Goal: Transaction & Acquisition: Purchase product/service

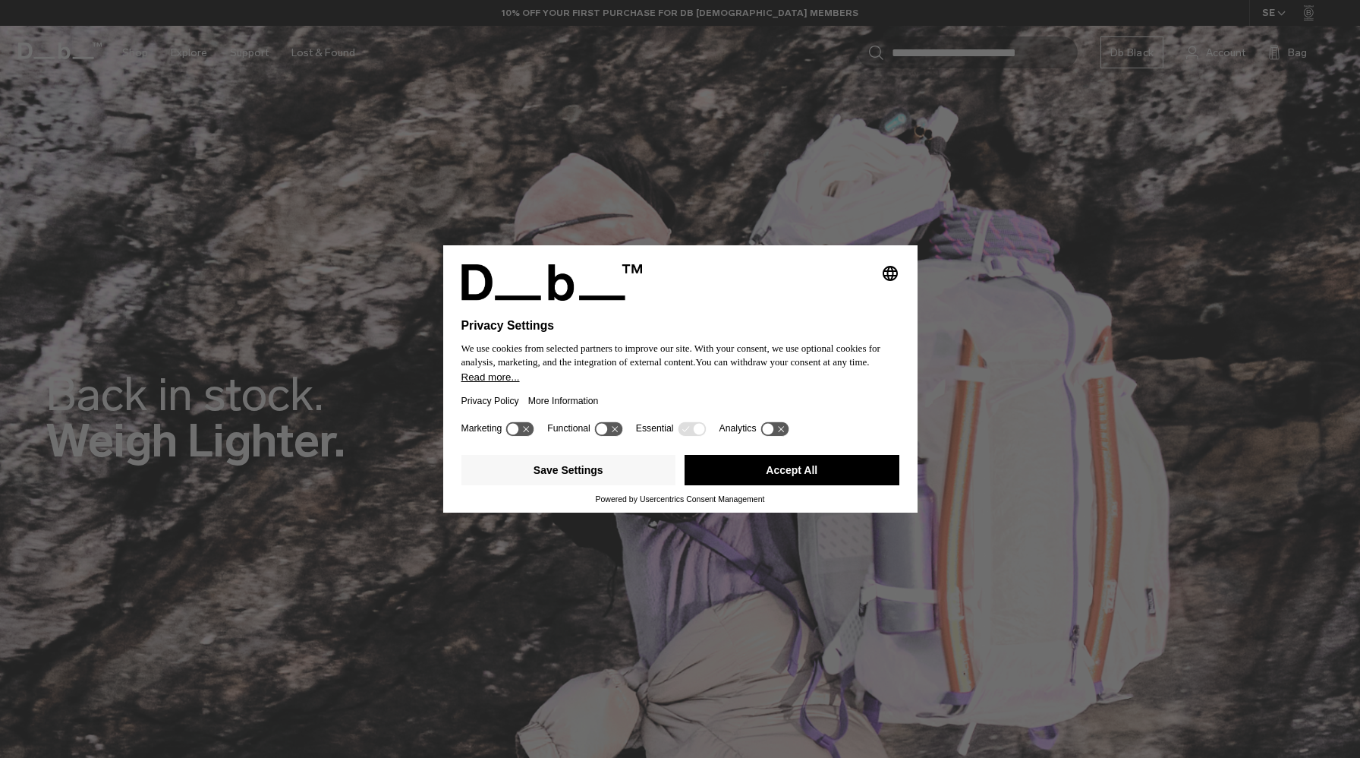
click at [810, 484] on button "Accept All" at bounding box center [792, 470] width 215 height 30
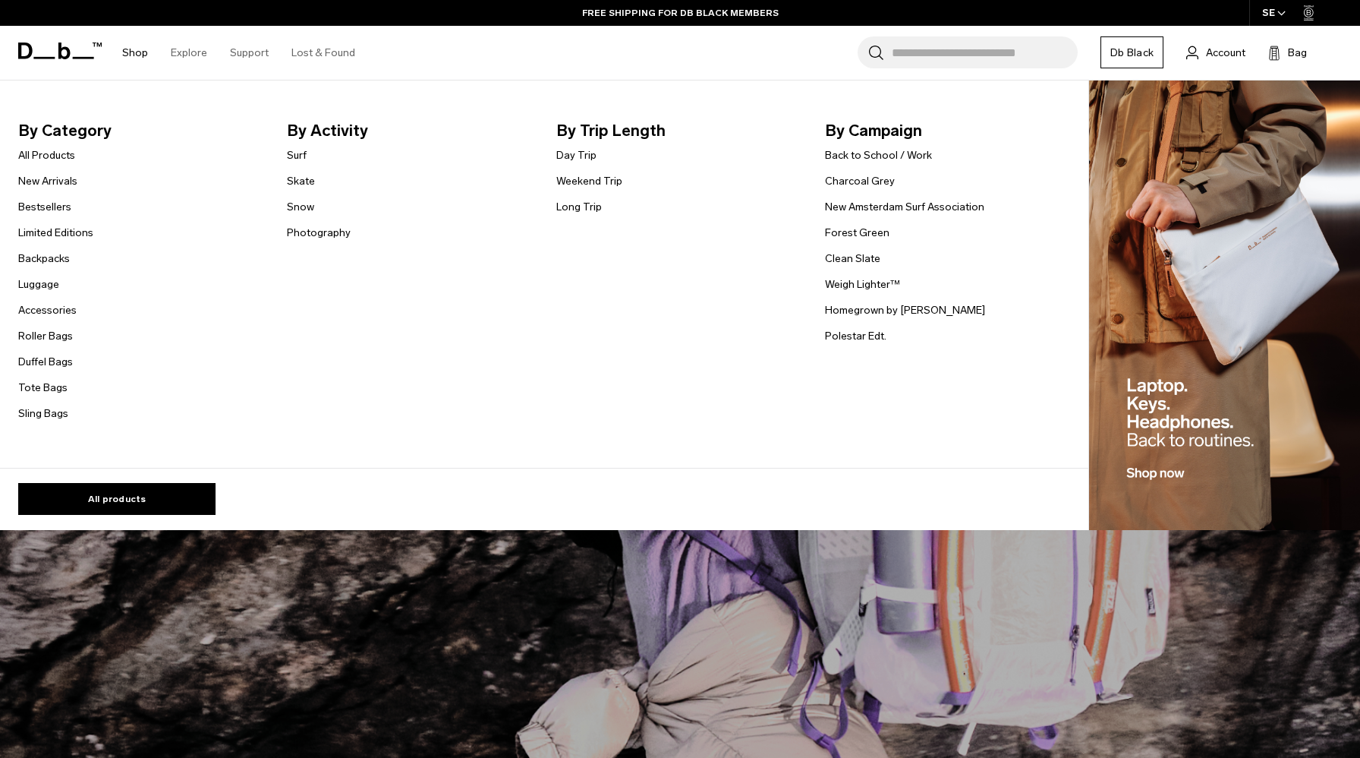
click at [130, 50] on link "Shop" at bounding box center [135, 53] width 26 height 54
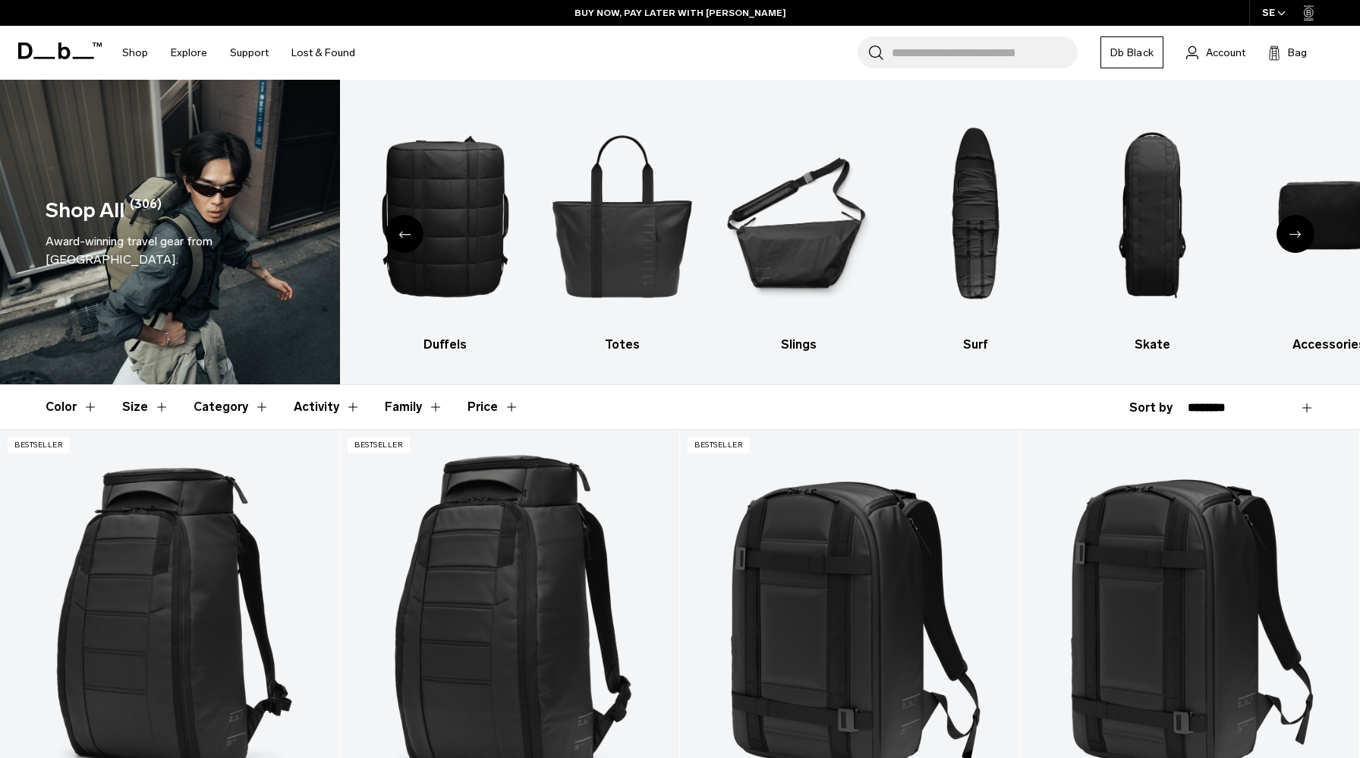
click at [1292, 241] on div "Next slide" at bounding box center [1296, 234] width 38 height 38
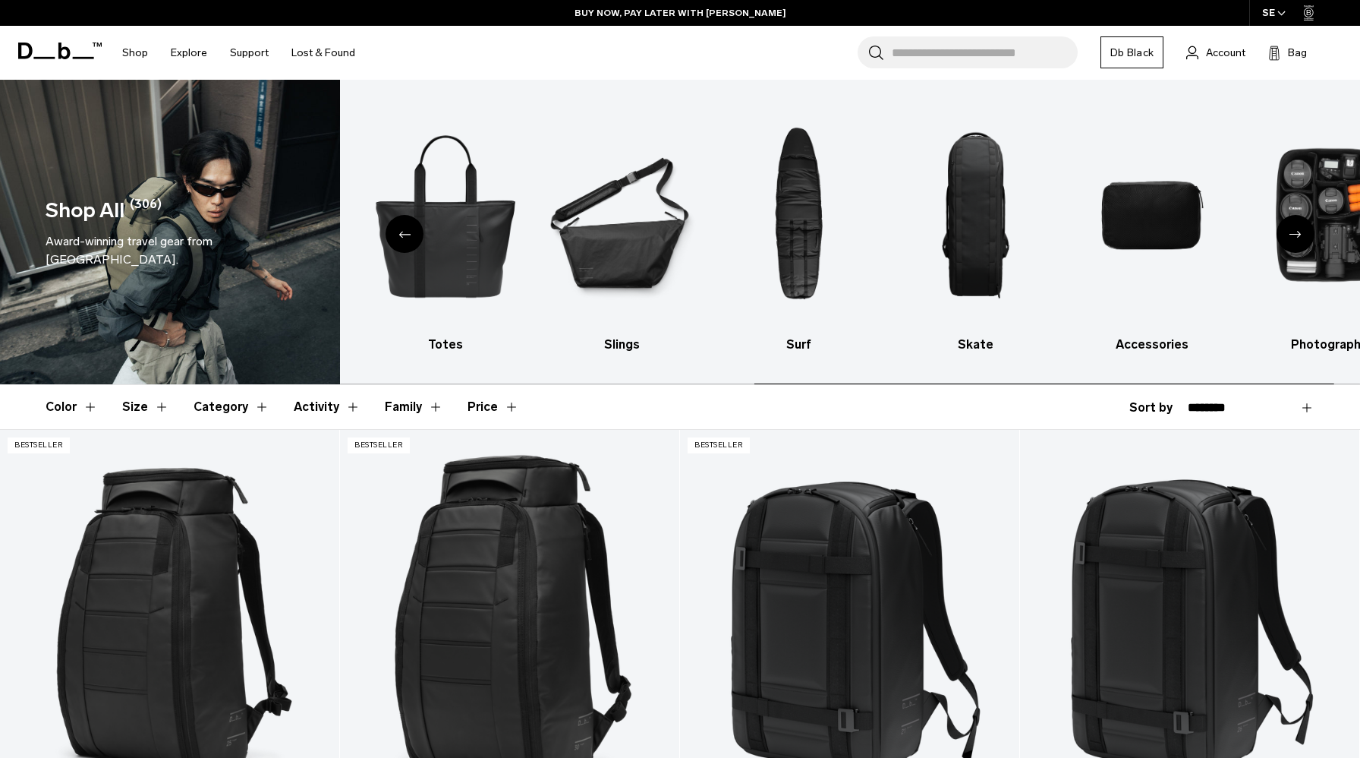
click at [1292, 241] on div "Next slide" at bounding box center [1296, 234] width 38 height 38
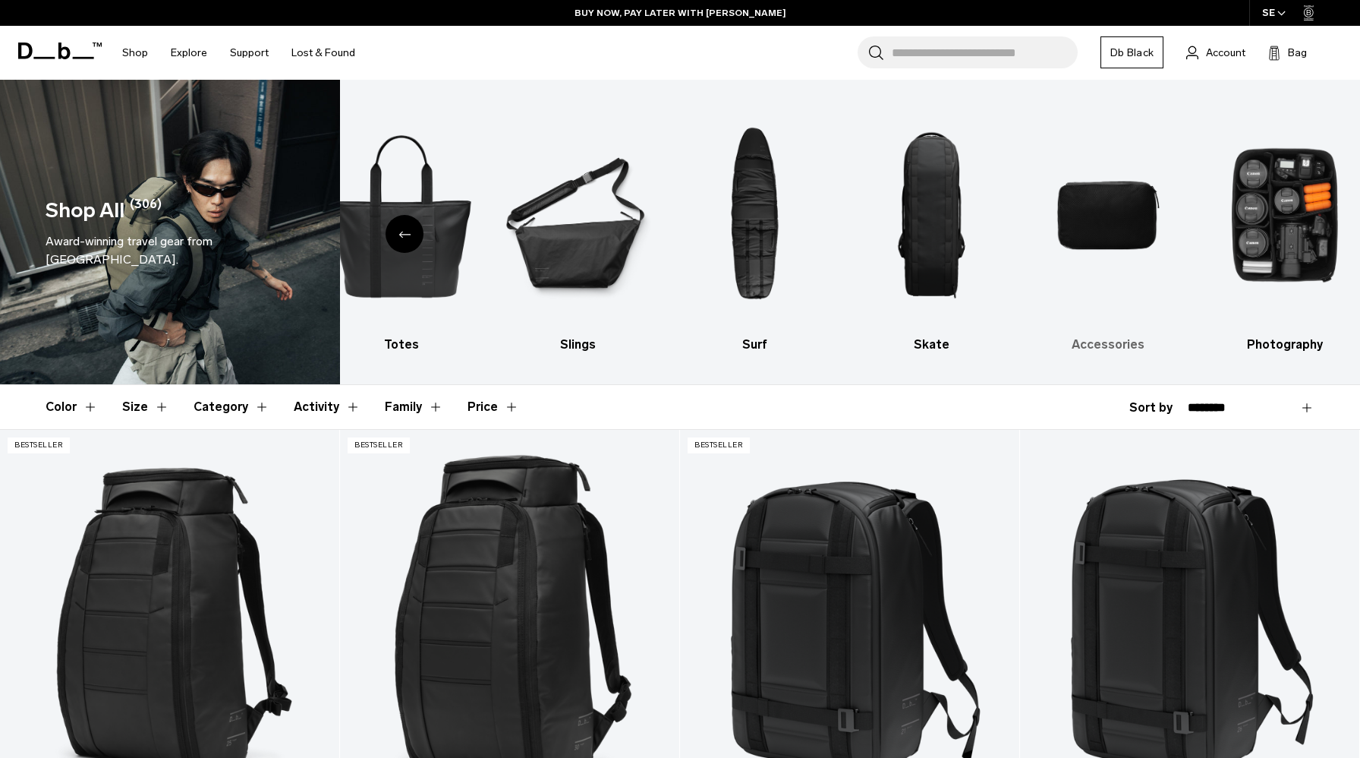
click at [1090, 232] on img "9 / 10" at bounding box center [1108, 214] width 150 height 225
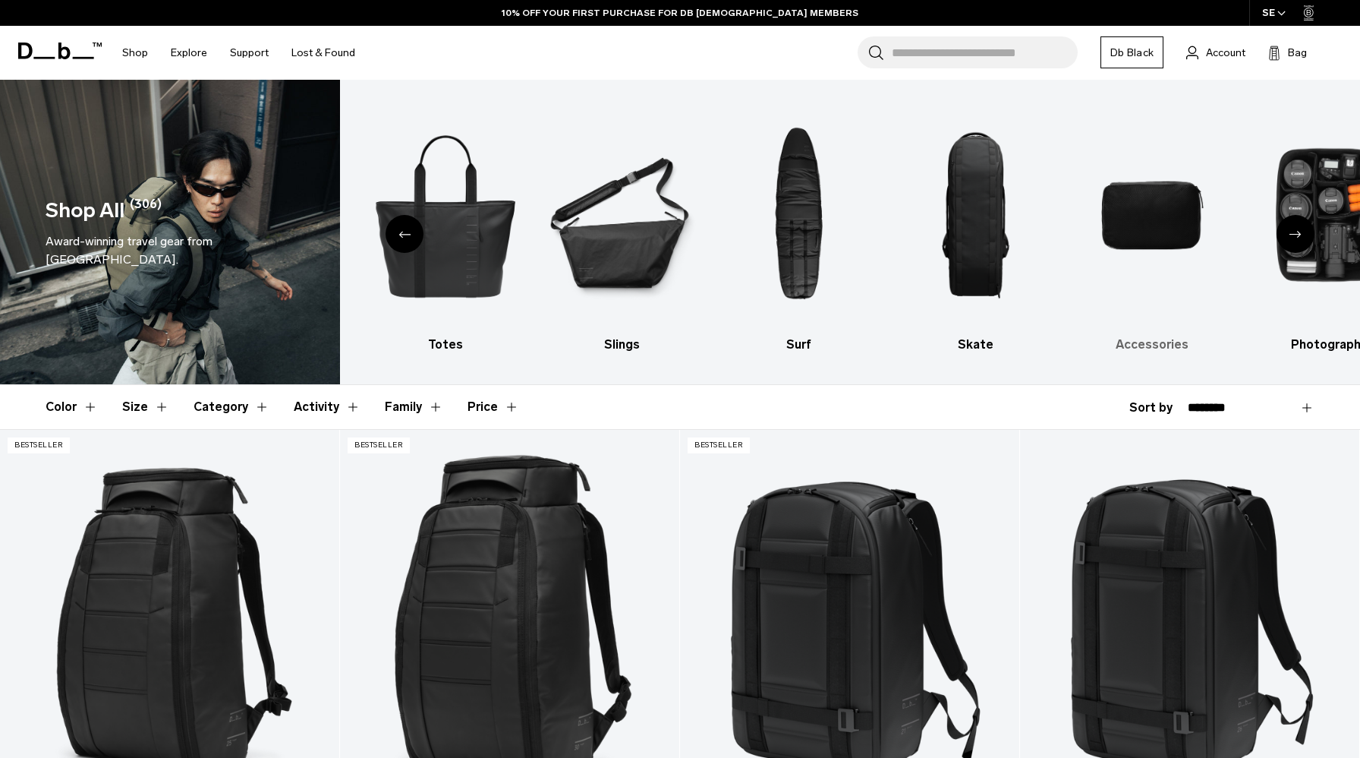
click at [1137, 228] on img "9 / 10" at bounding box center [1152, 214] width 150 height 225
